Goal: Transaction & Acquisition: Obtain resource

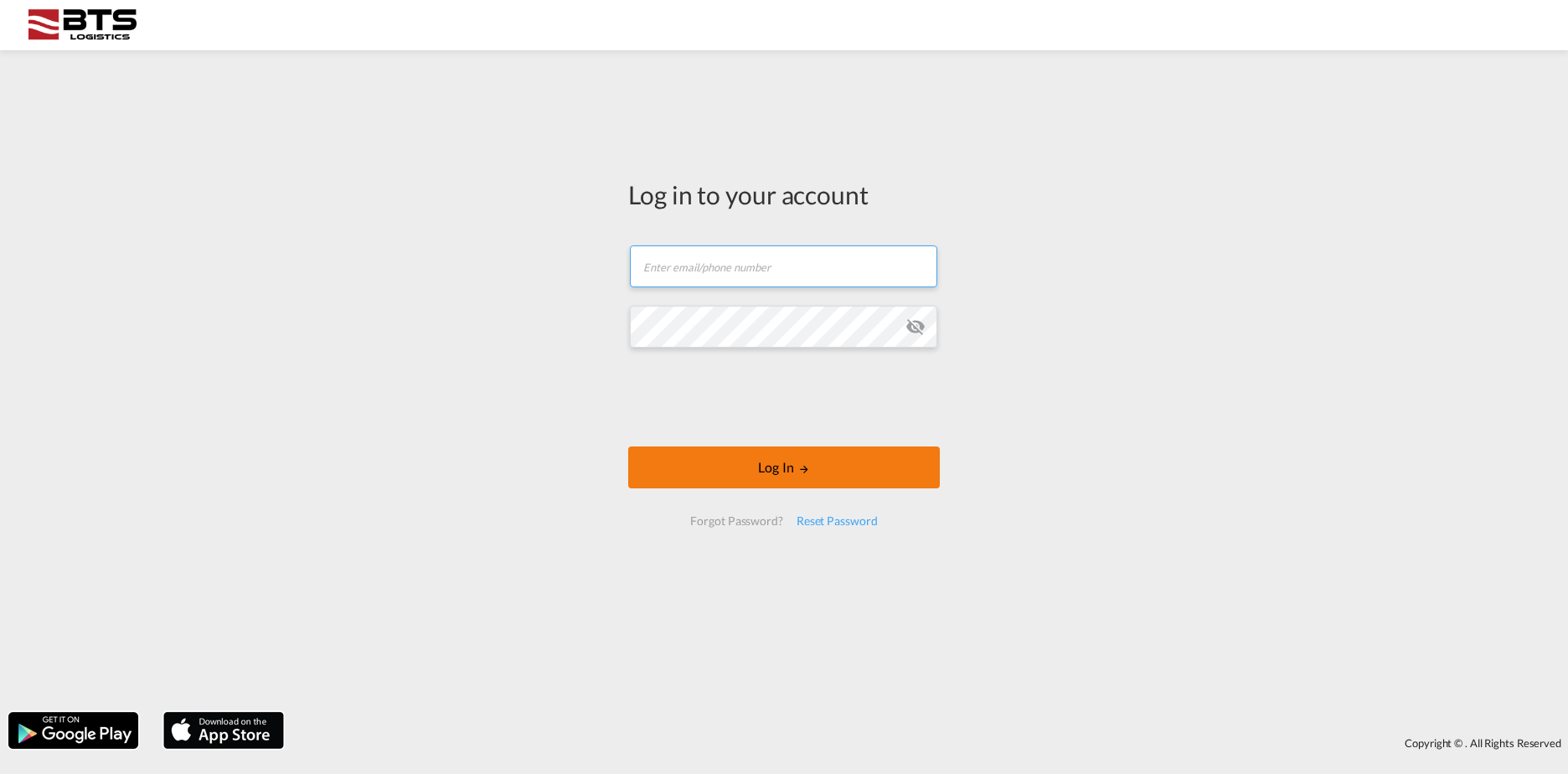
type input "[DOMAIN_NAME][EMAIL_ADDRESS][DOMAIN_NAME]"
click at [759, 473] on button "Log In" at bounding box center [784, 467] width 311 height 42
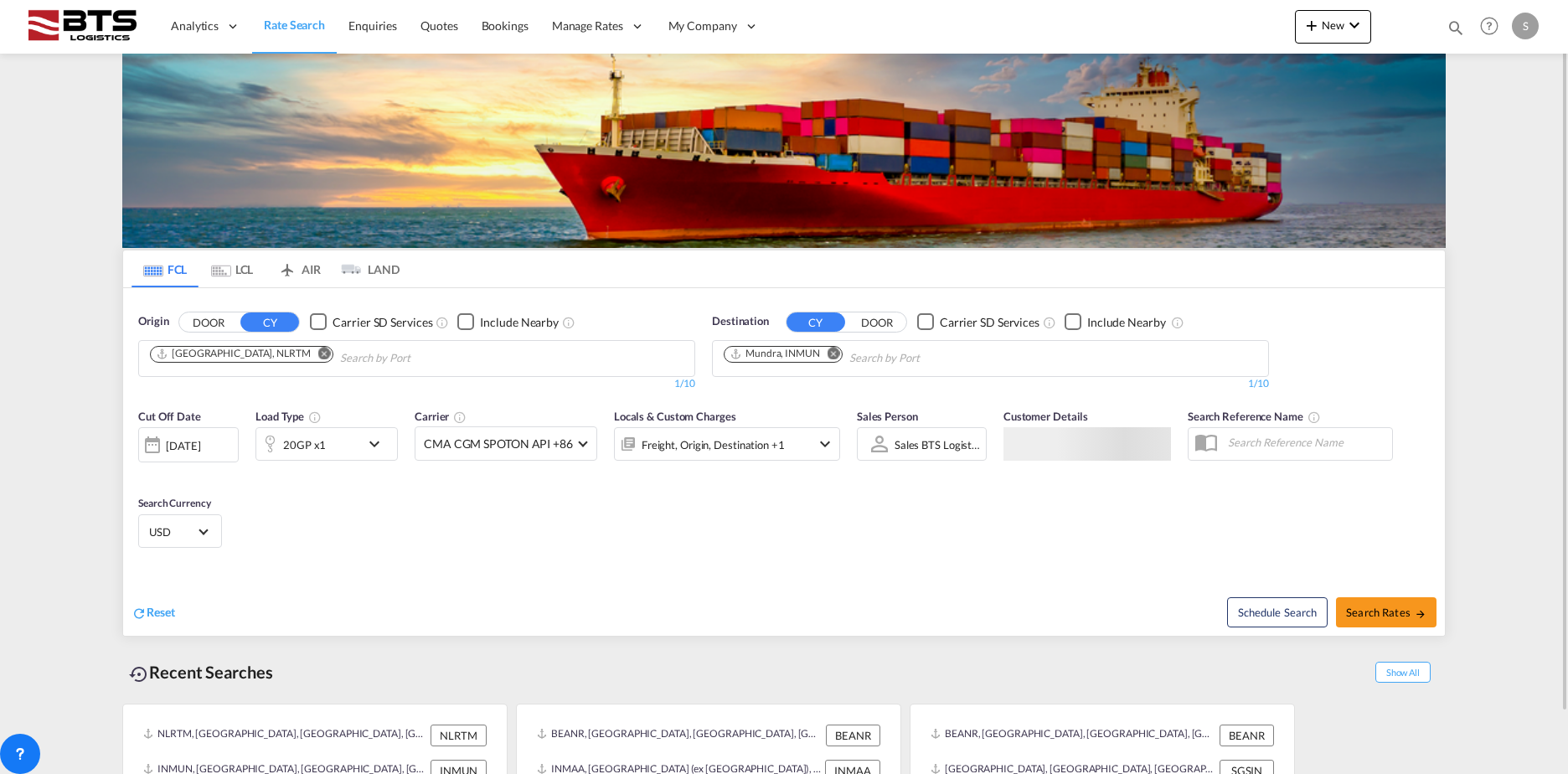
click at [319, 352] on md-icon "Remove" at bounding box center [325, 353] width 13 height 13
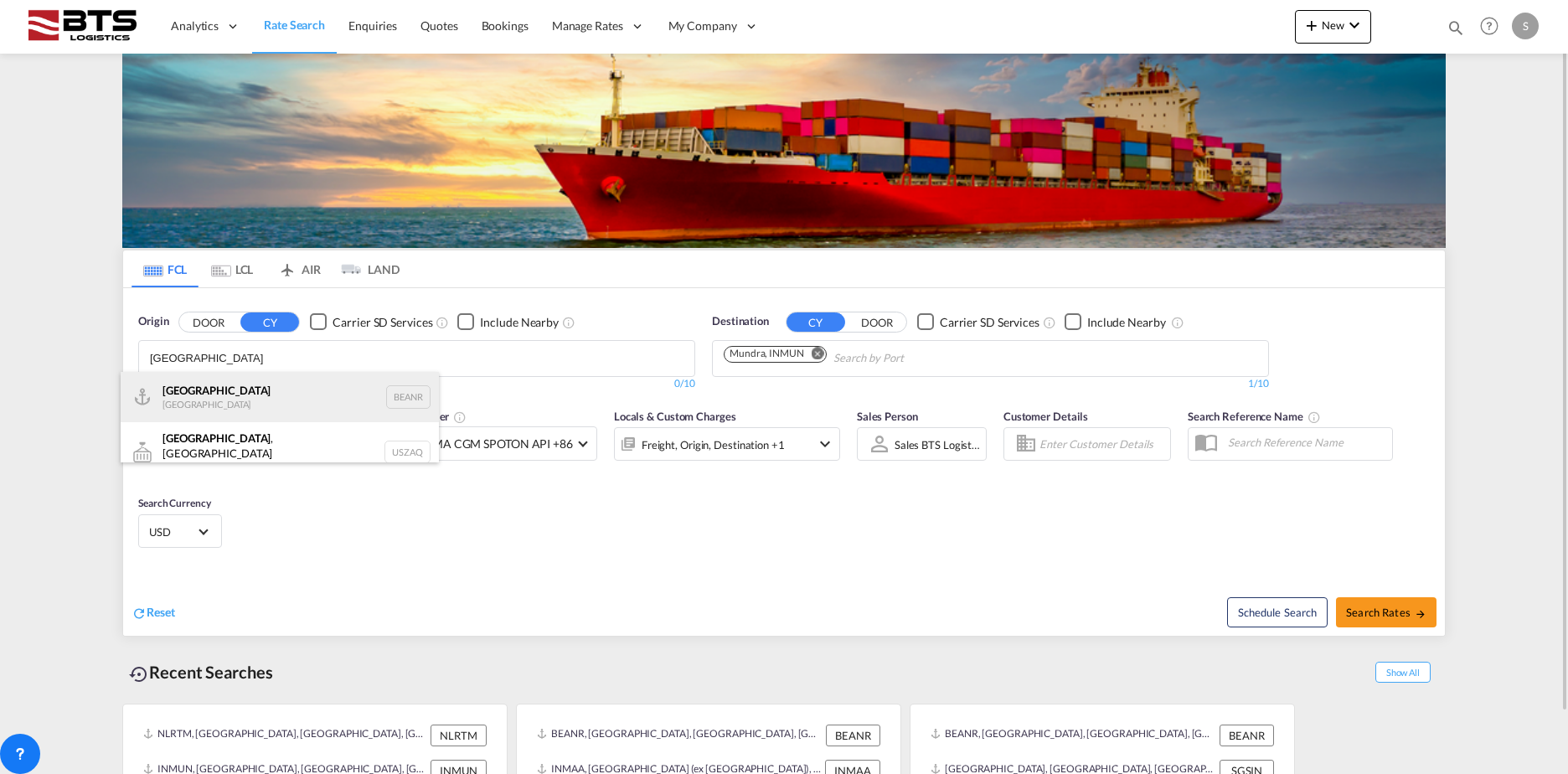
type input "[GEOGRAPHIC_DATA]"
click at [201, 400] on div "Antwerp [GEOGRAPHIC_DATA] BEANR" at bounding box center [280, 397] width 319 height 51
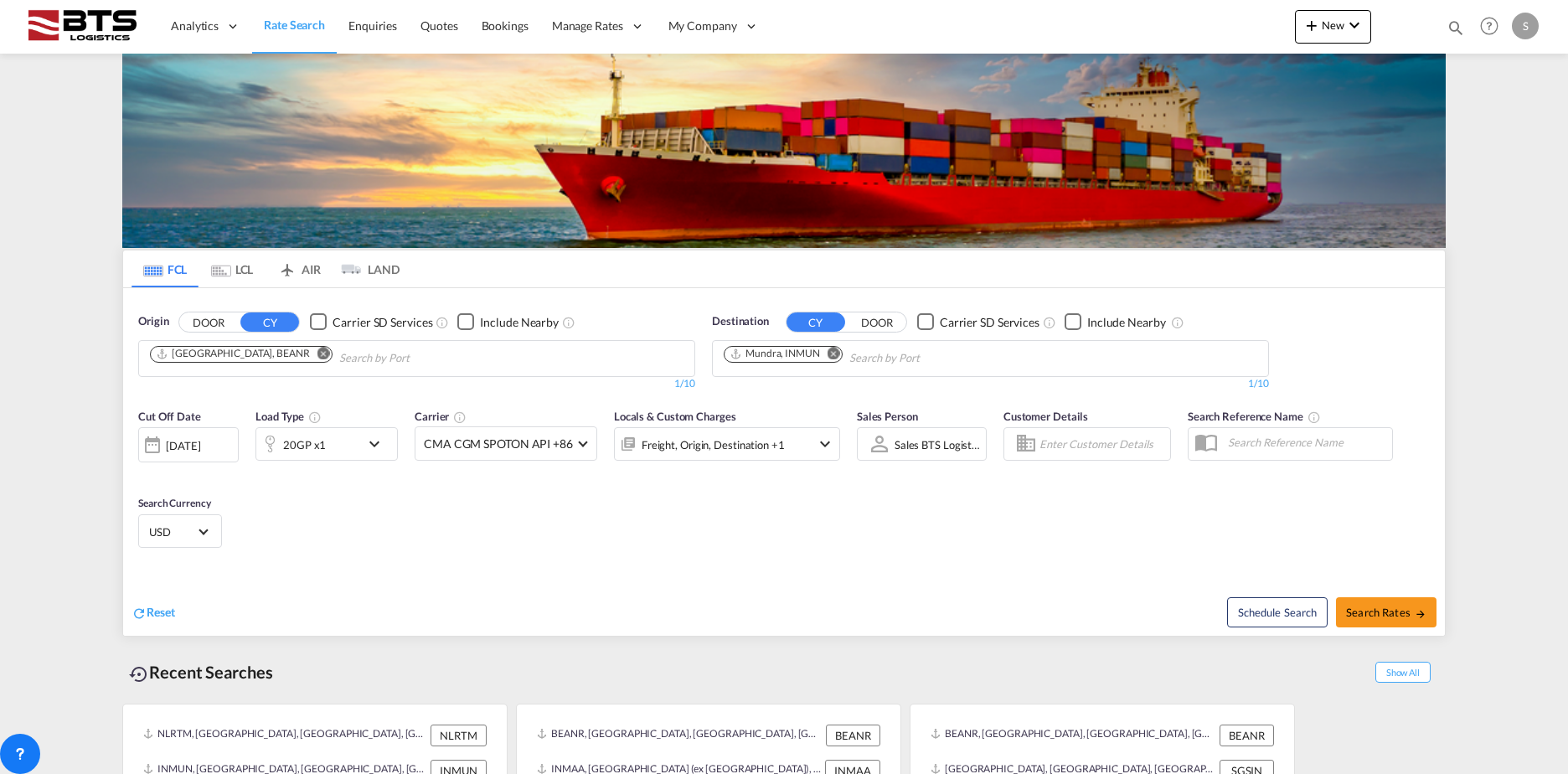
click at [836, 354] on md-icon "Remove" at bounding box center [834, 353] width 13 height 13
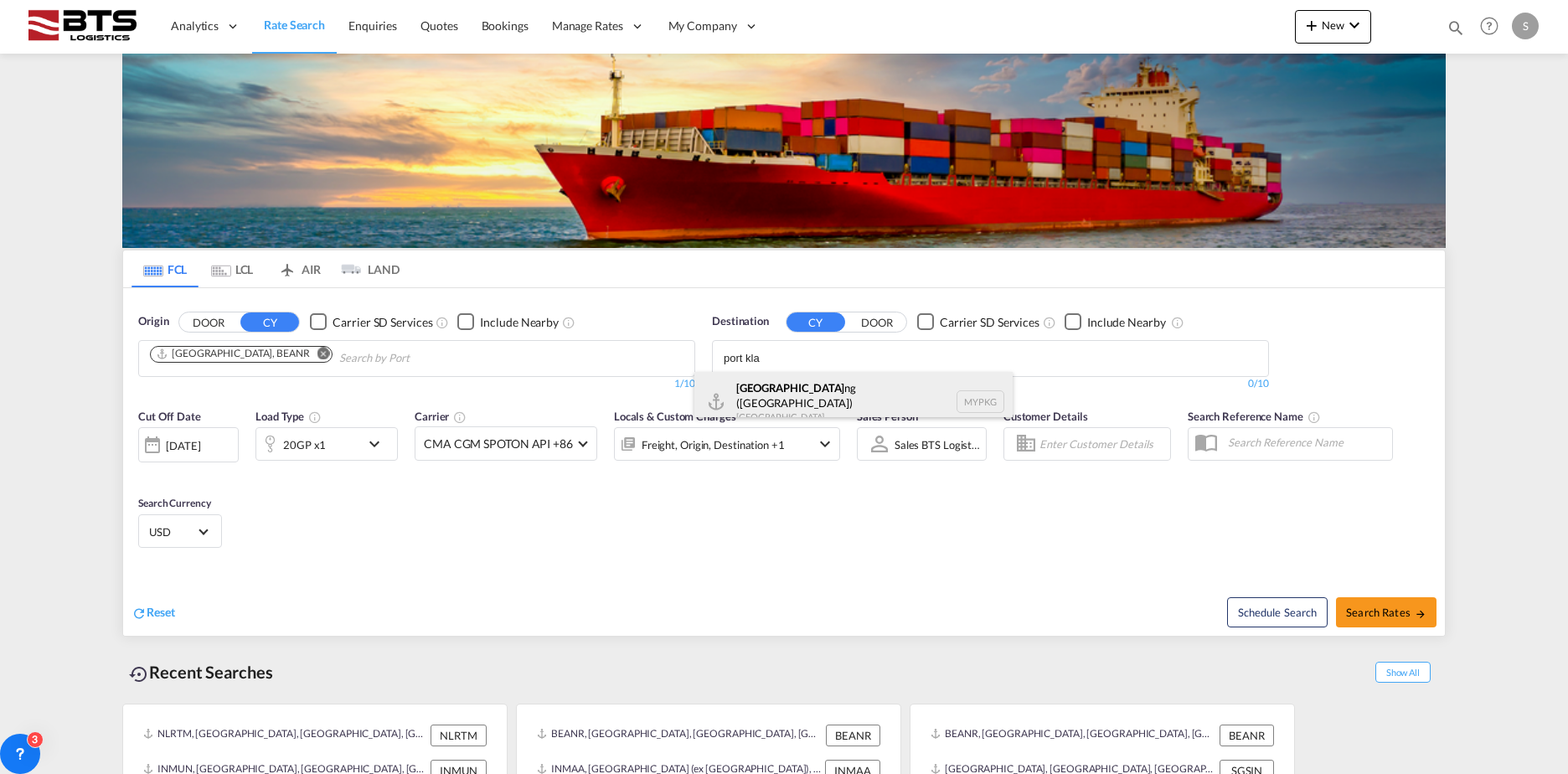
type input "port kla"
click at [827, 394] on div "Port Kla ng ([GEOGRAPHIC_DATA]) [GEOGRAPHIC_DATA] MYPKG" at bounding box center [853, 402] width 319 height 61
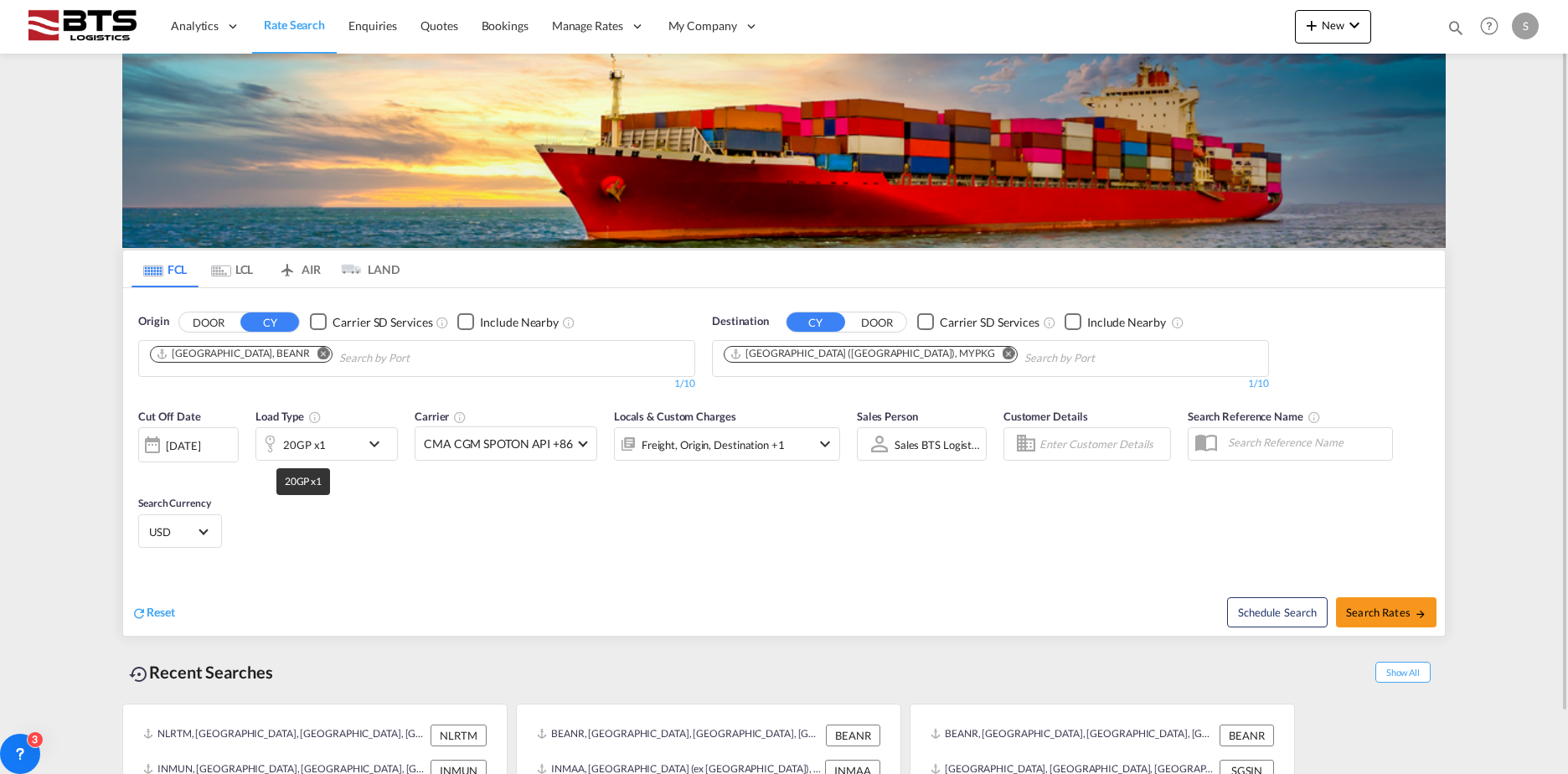
click at [321, 440] on div "20GP x1" at bounding box center [304, 445] width 42 height 23
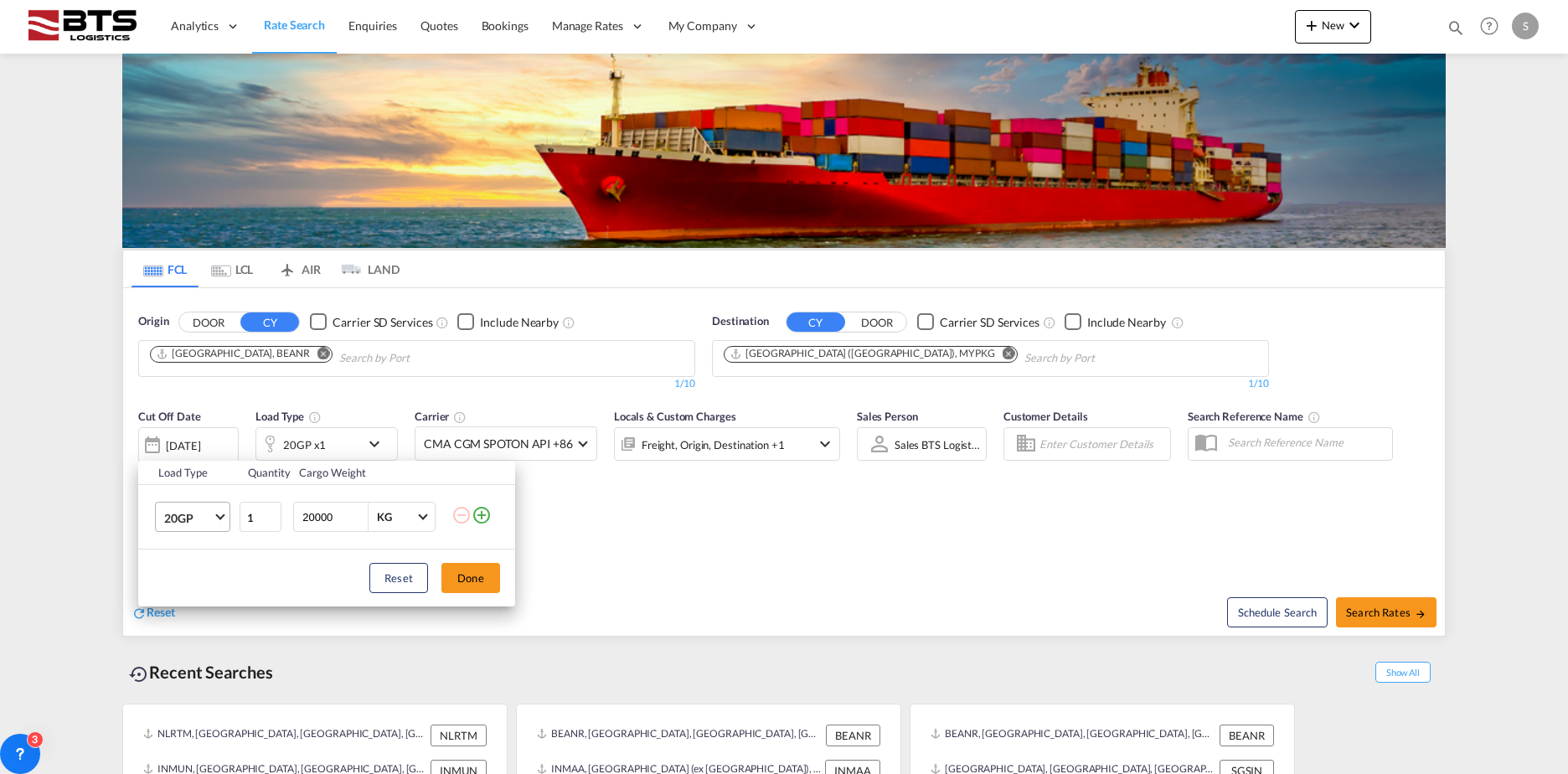
click at [217, 510] on md-select-value "20GP" at bounding box center [196, 518] width 67 height 29
click at [213, 585] on md-option "40HC" at bounding box center [208, 598] width 114 height 41
click at [485, 583] on button "Done" at bounding box center [470, 577] width 59 height 30
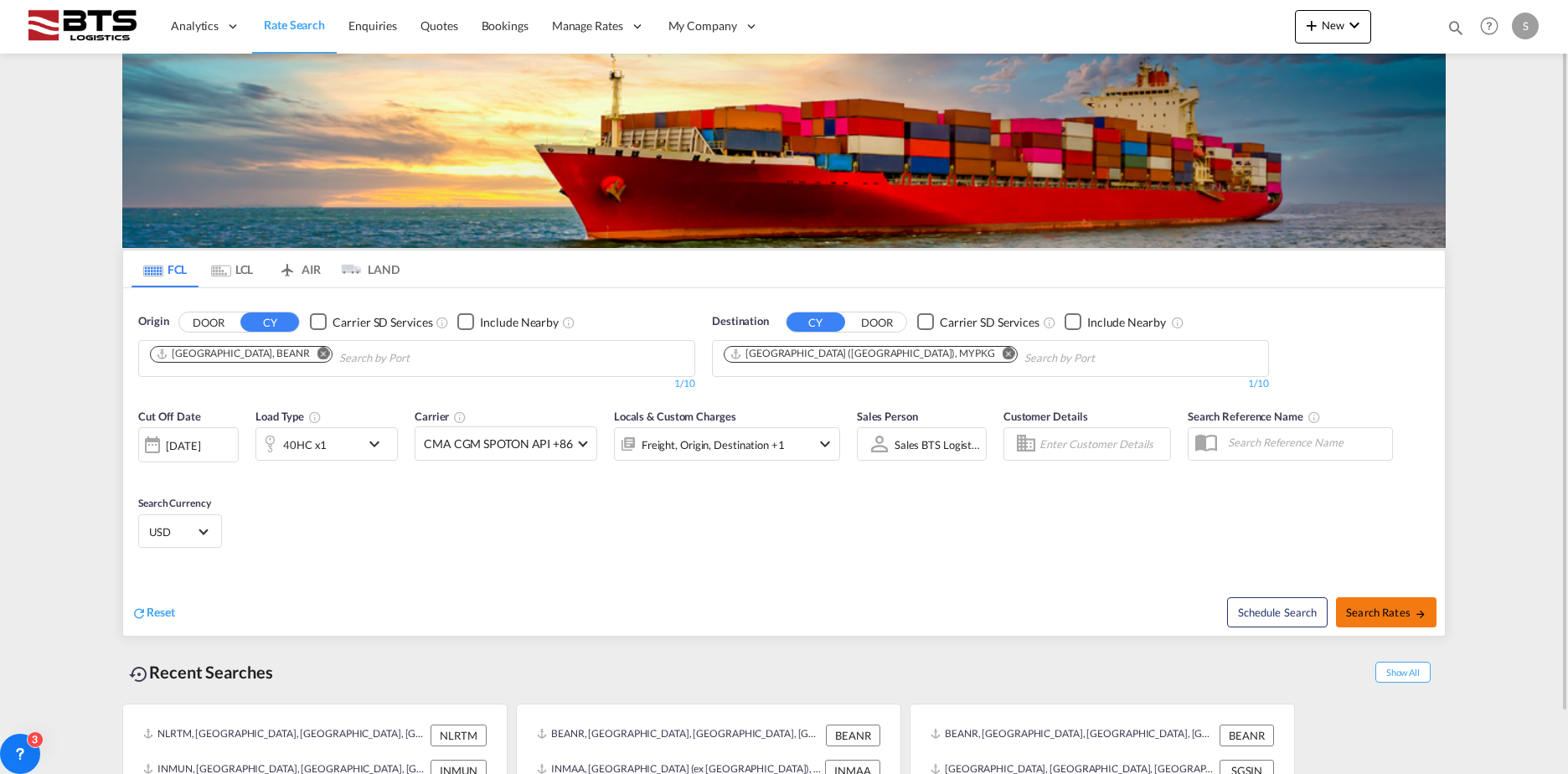
click at [1394, 610] on span "Search Rates" at bounding box center [1386, 612] width 80 height 14
type input "BEANR to MYPKG / [DATE]"
